Goal: Task Accomplishment & Management: Manage account settings

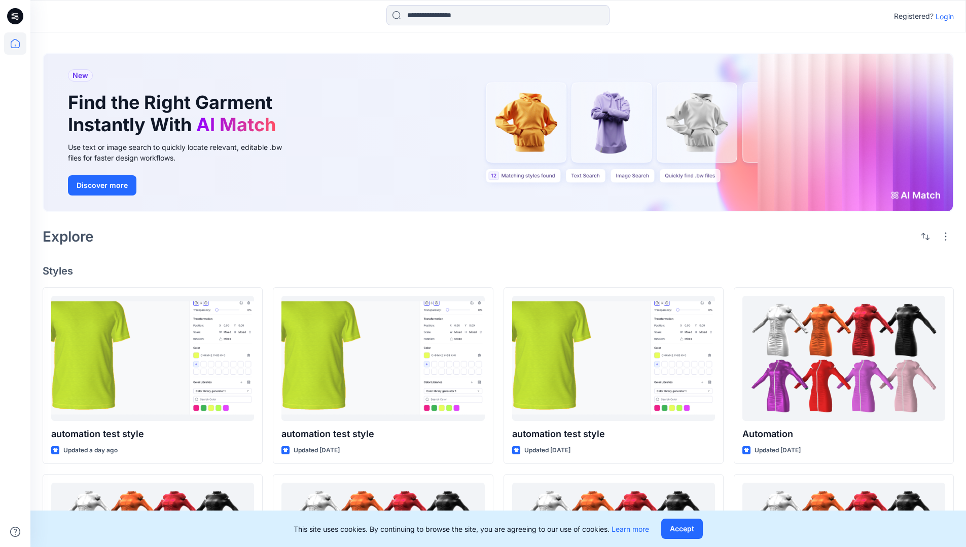
click at [942, 16] on p "Login" at bounding box center [944, 16] width 18 height 11
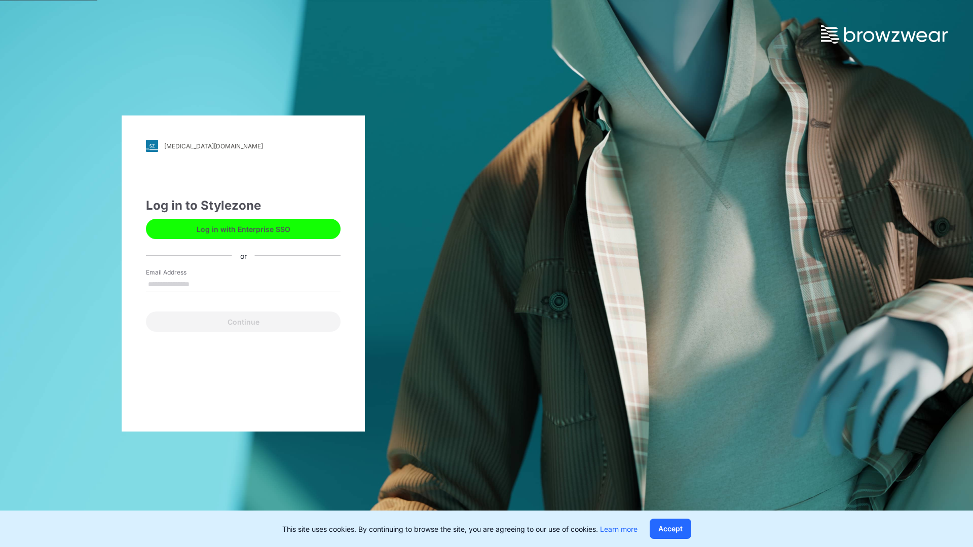
click at [200, 284] on input "Email Address" at bounding box center [243, 284] width 195 height 15
type input "**********"
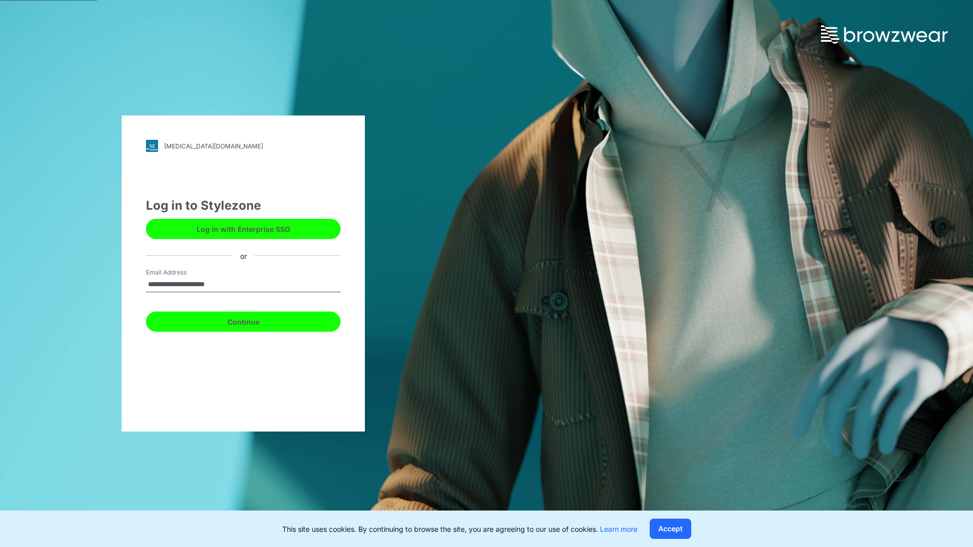
click at [254, 320] on button "Continue" at bounding box center [243, 322] width 195 height 20
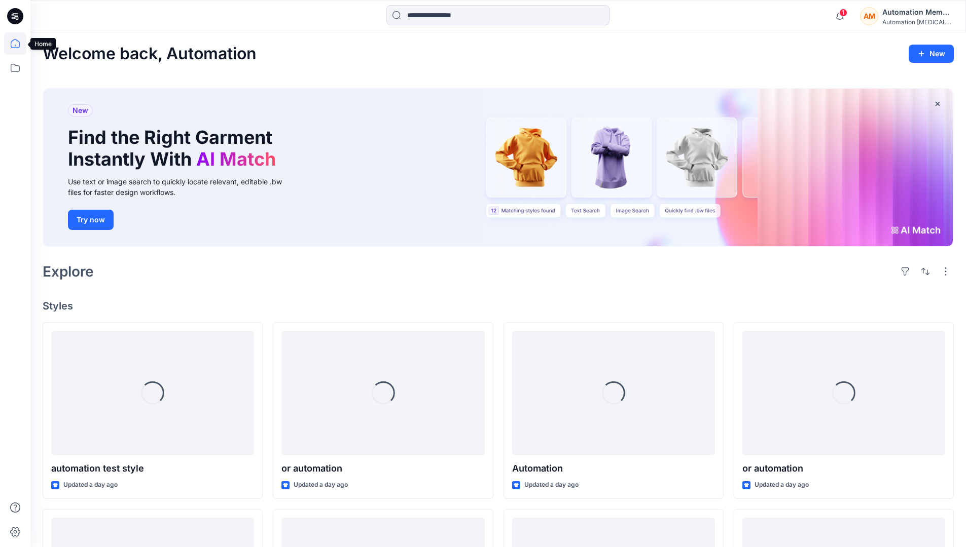
click at [18, 44] on icon at bounding box center [15, 43] width 22 height 22
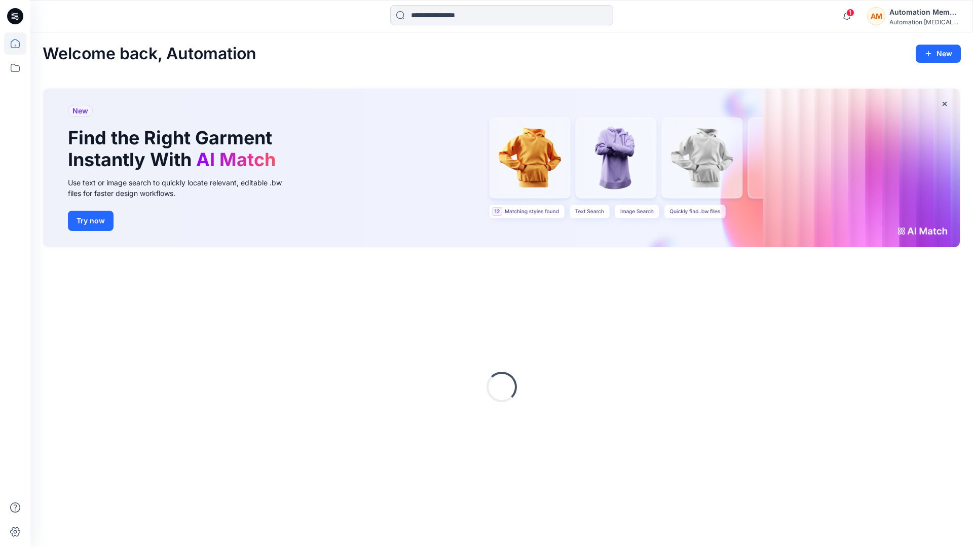
click at [889, 16] on div "AM Automation Member Automation testim..." at bounding box center [913, 16] width 93 height 20
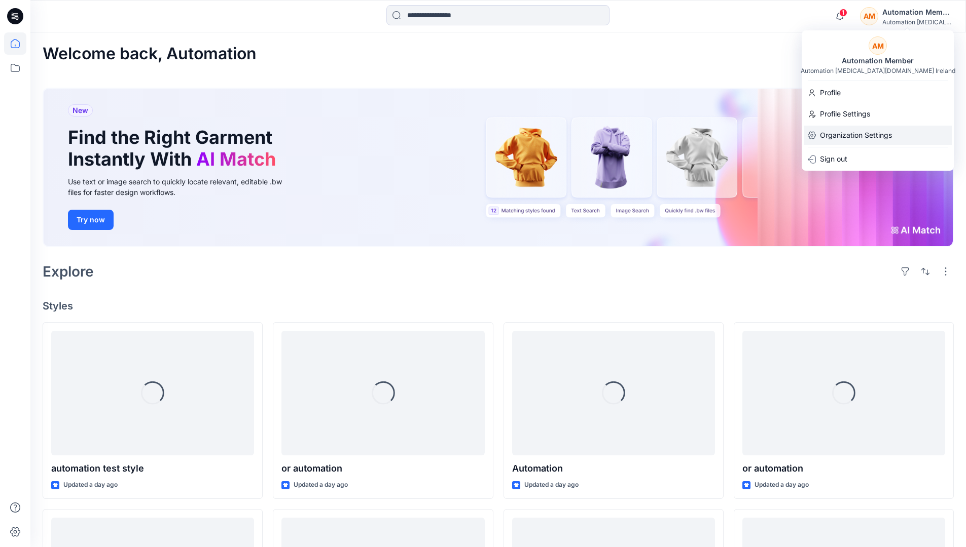
click at [877, 137] on p "Organization Settings" at bounding box center [856, 135] width 72 height 19
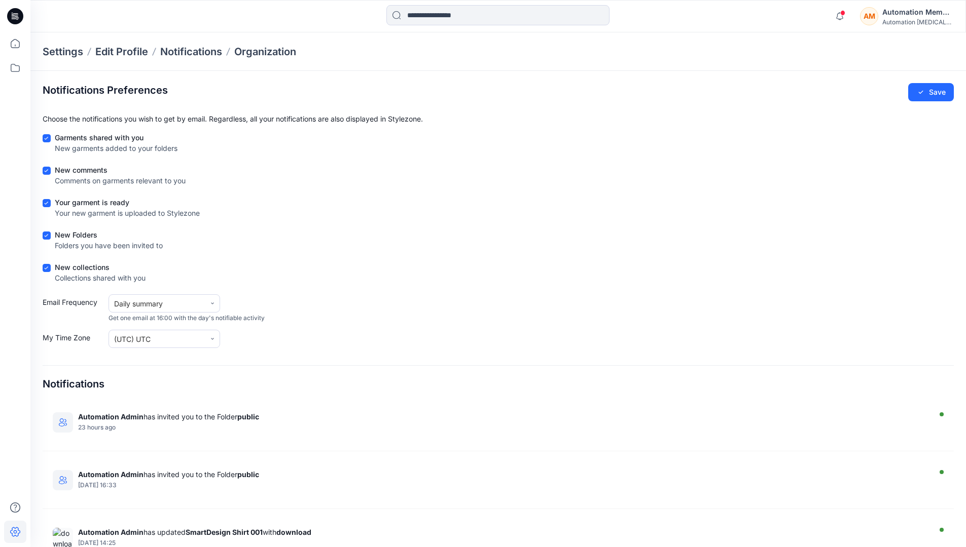
click at [881, 18] on div "AM Automation Member Automation testim..." at bounding box center [906, 16] width 93 height 20
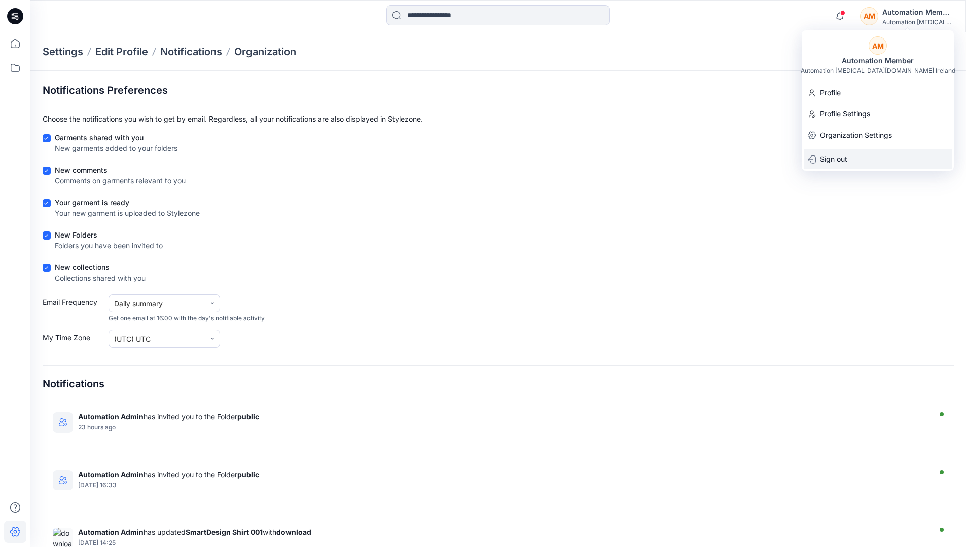
click at [859, 156] on div "Sign out" at bounding box center [877, 159] width 148 height 19
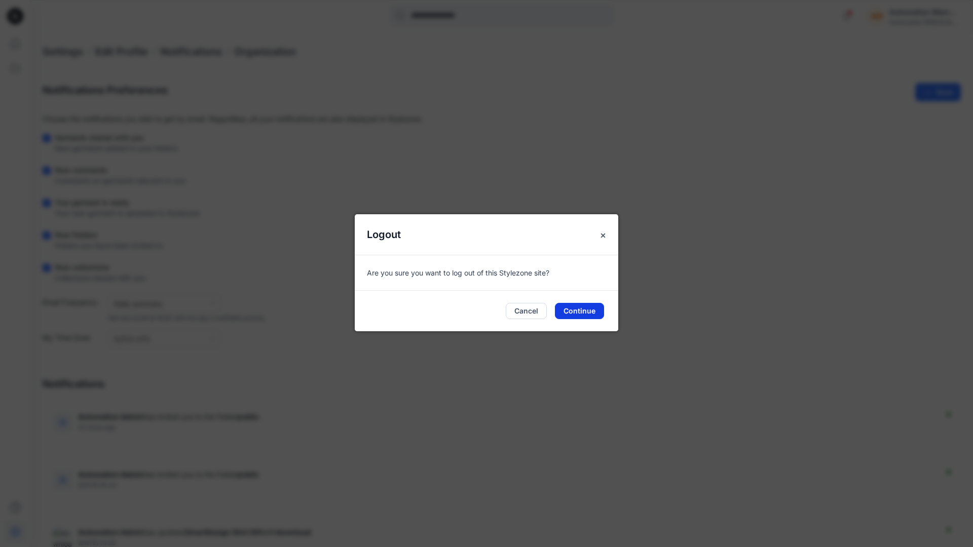
click at [566, 307] on button "Continue" at bounding box center [579, 311] width 49 height 16
